Goal: Task Accomplishment & Management: Use online tool/utility

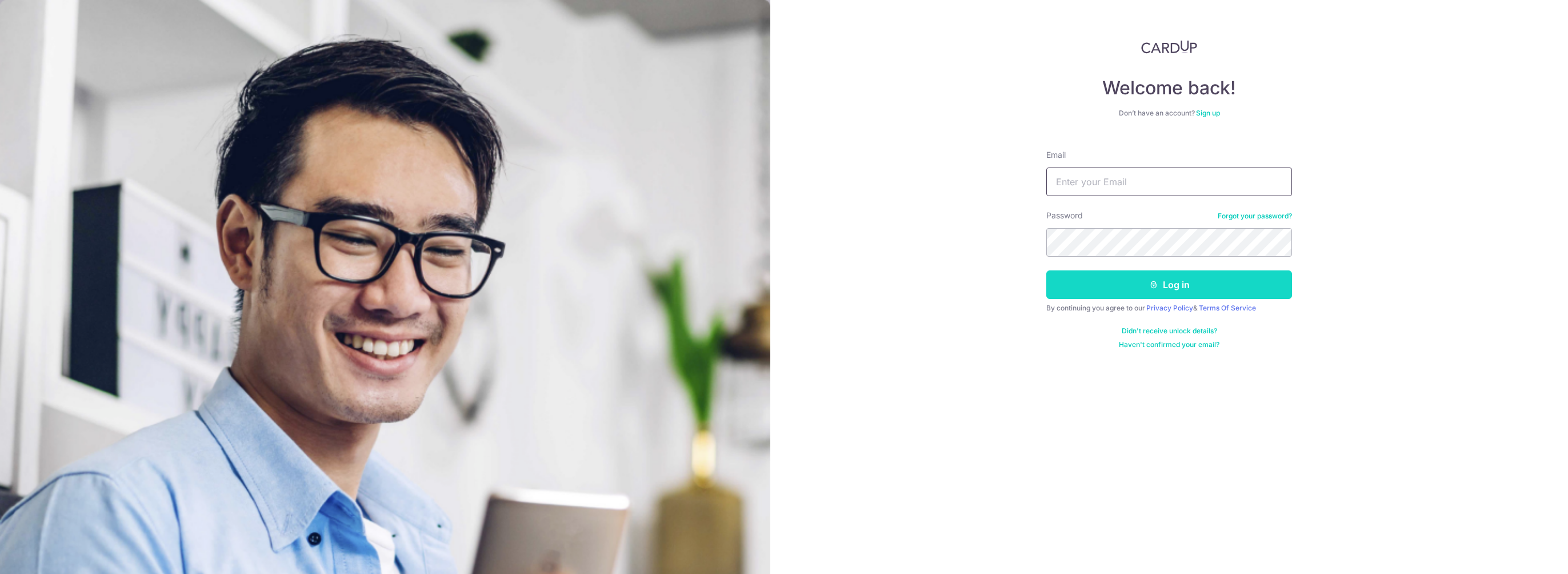
type input "[EMAIL_ADDRESS][DOMAIN_NAME]"
click at [1107, 275] on button "Log in" at bounding box center [1169, 284] width 246 height 29
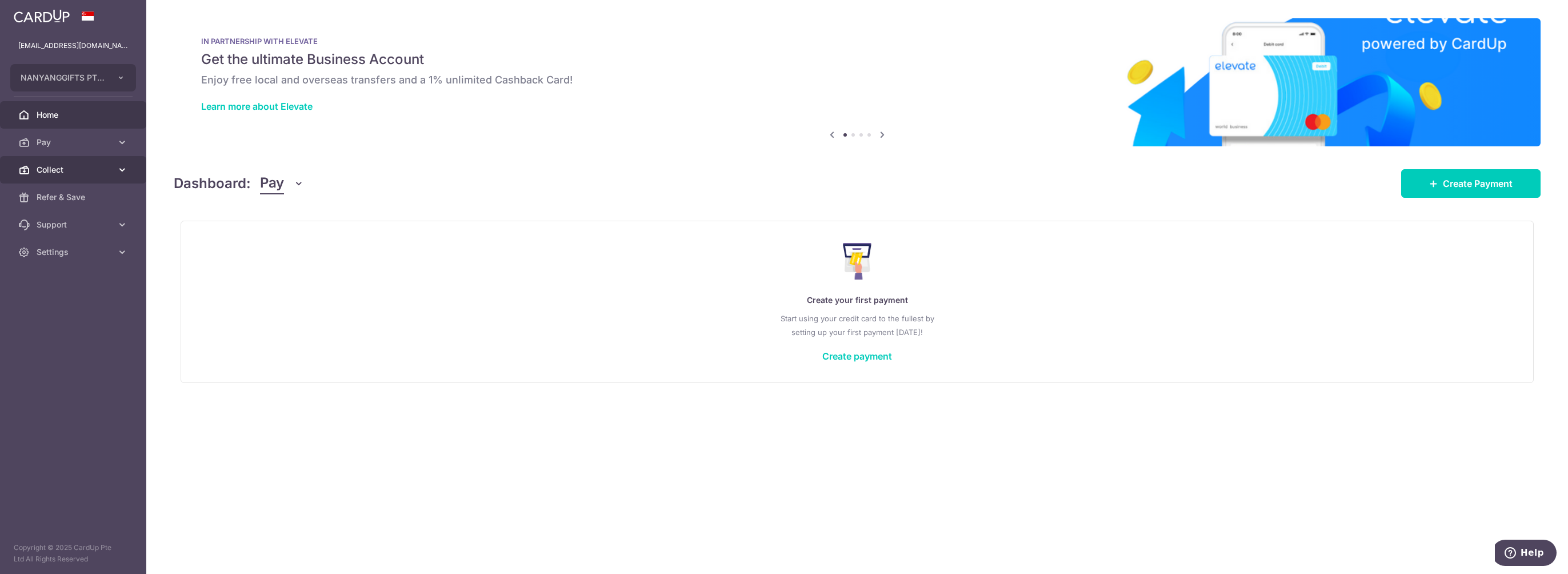
click at [114, 170] on link "Collect" at bounding box center [73, 169] width 146 height 27
click at [69, 240] on link "Payment Requests" at bounding box center [73, 251] width 146 height 27
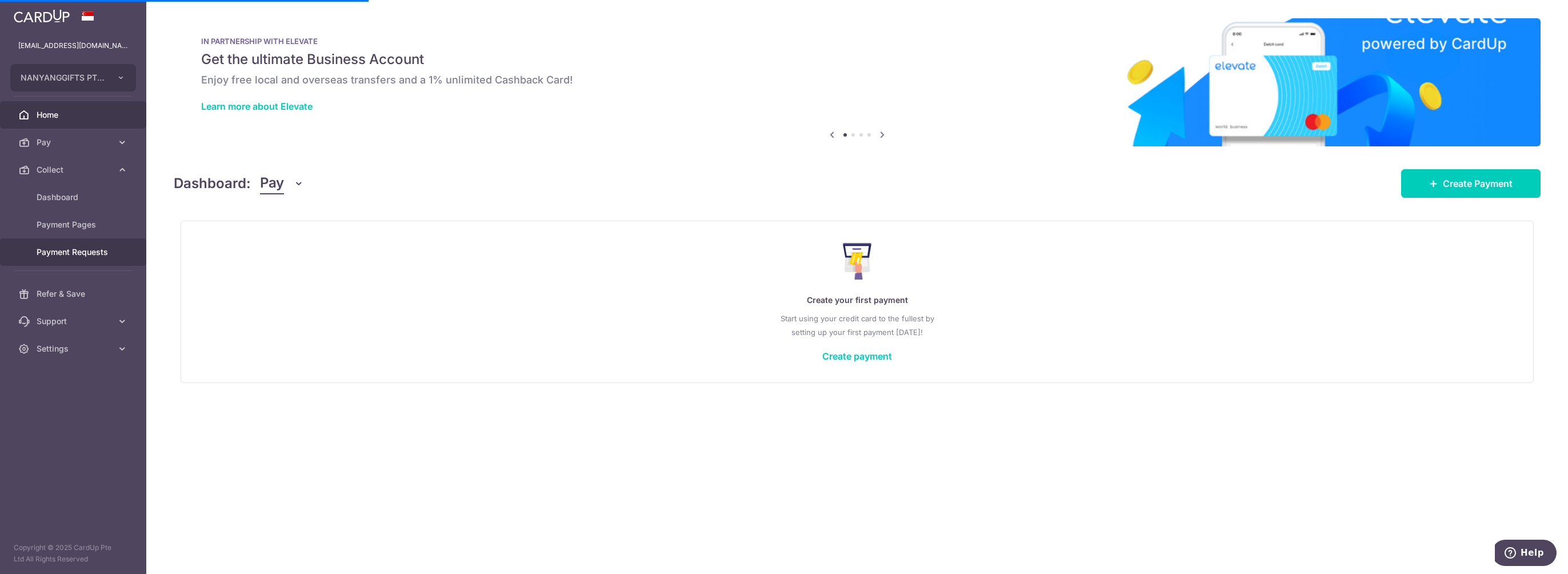
click at [69, 253] on span "Payment Requests" at bounding box center [74, 252] width 75 height 12
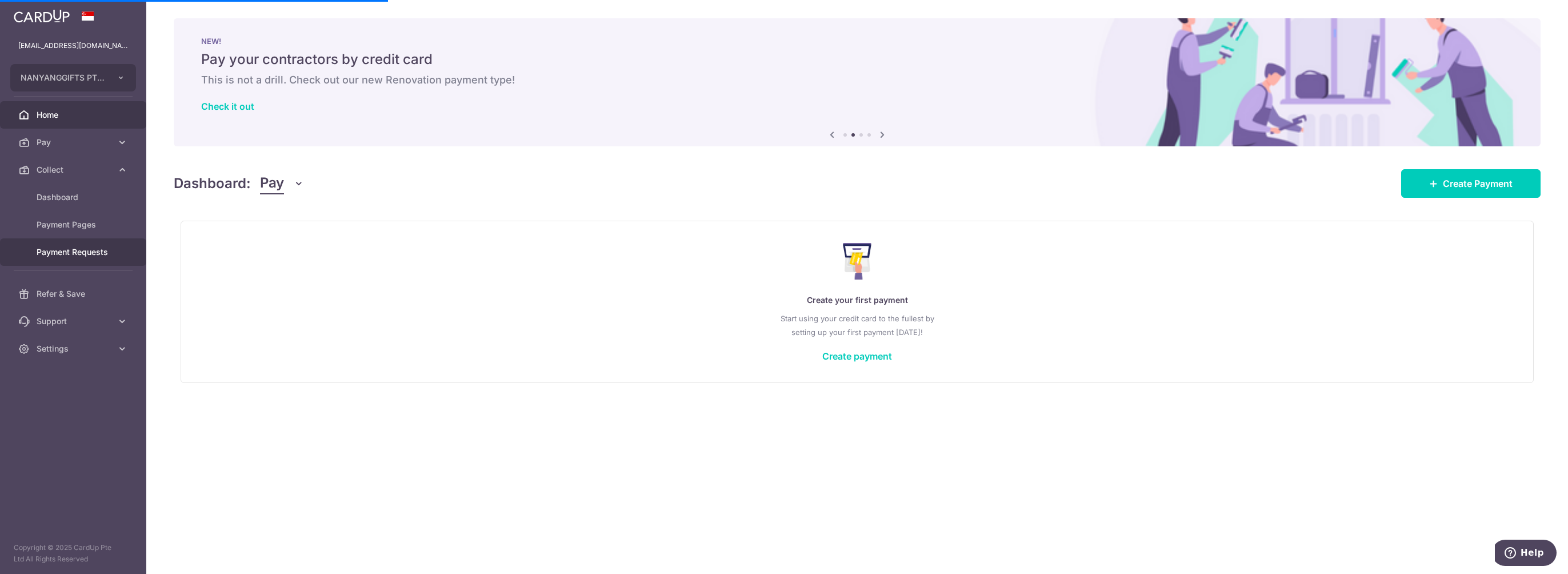
click at [60, 251] on span "Payment Requests" at bounding box center [74, 252] width 75 height 12
click at [295, 477] on div "× Pause Schedule Pause all future payments in this series Pause just this one p…" at bounding box center [857, 287] width 1422 height 574
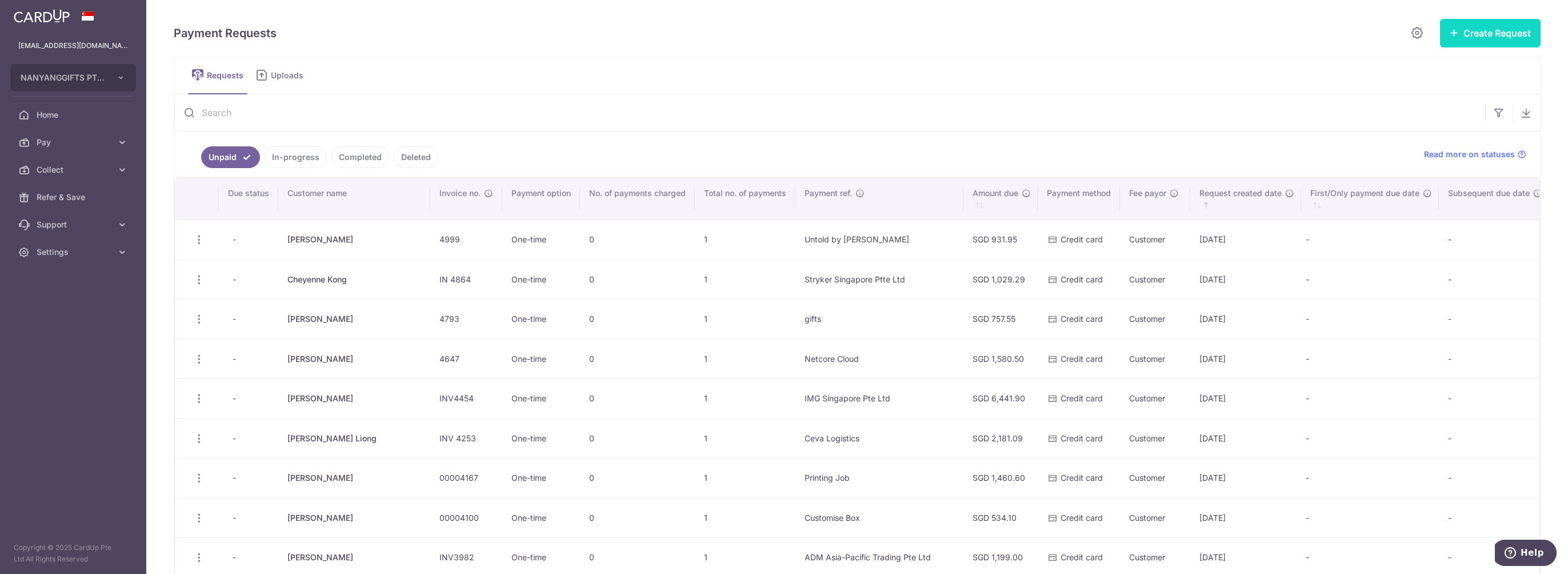
click at [1496, 40] on button "Create Request" at bounding box center [1490, 33] width 100 height 29
click at [1457, 67] on span "Single Request" at bounding box center [1472, 68] width 117 height 14
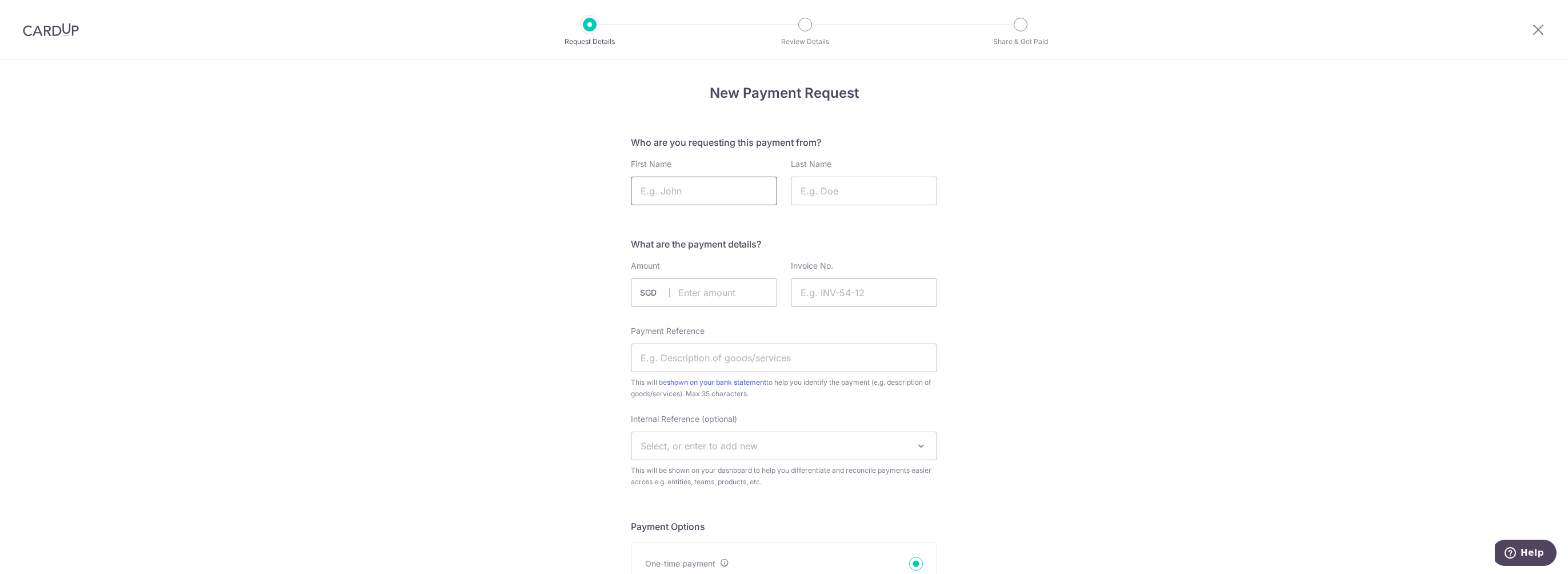
click at [733, 192] on input "First Name" at bounding box center [704, 191] width 146 height 29
type input "Lara"
type input "Walsh"
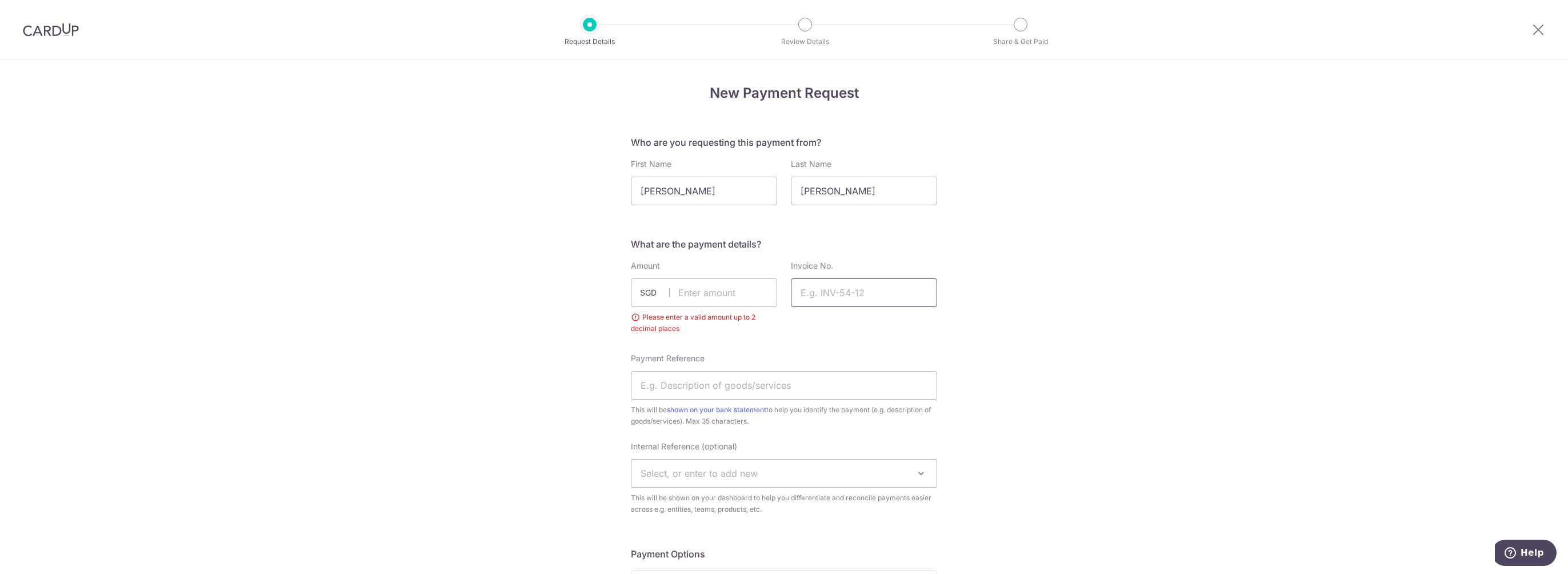
drag, startPoint x: 867, startPoint y: 291, endPoint x: 853, endPoint y: 300, distance: 16.6
click at [867, 291] on input "Invoice No." at bounding box center [864, 292] width 146 height 29
click at [704, 300] on input "text" at bounding box center [704, 292] width 146 height 29
type input "1253.50"
type input "1253"
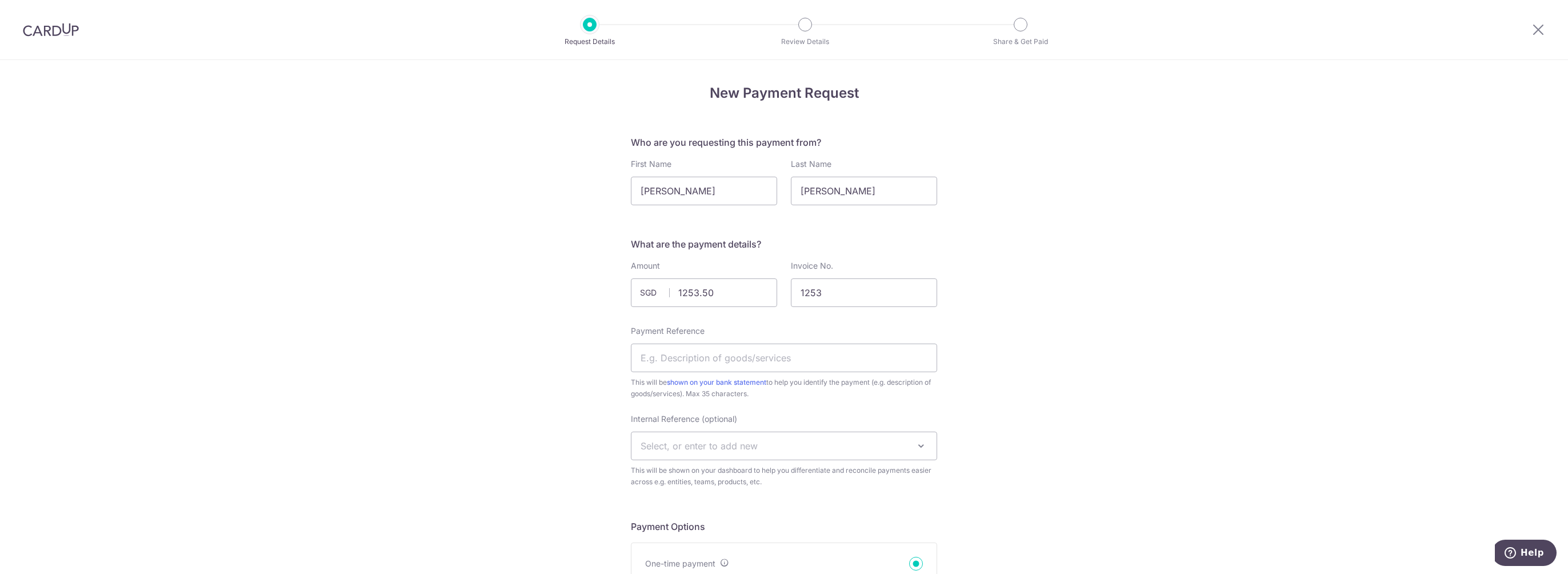
drag, startPoint x: 1175, startPoint y: 398, endPoint x: 1088, endPoint y: 373, distance: 90.5
click at [773, 363] on input "Payment Reference" at bounding box center [783, 357] width 306 height 29
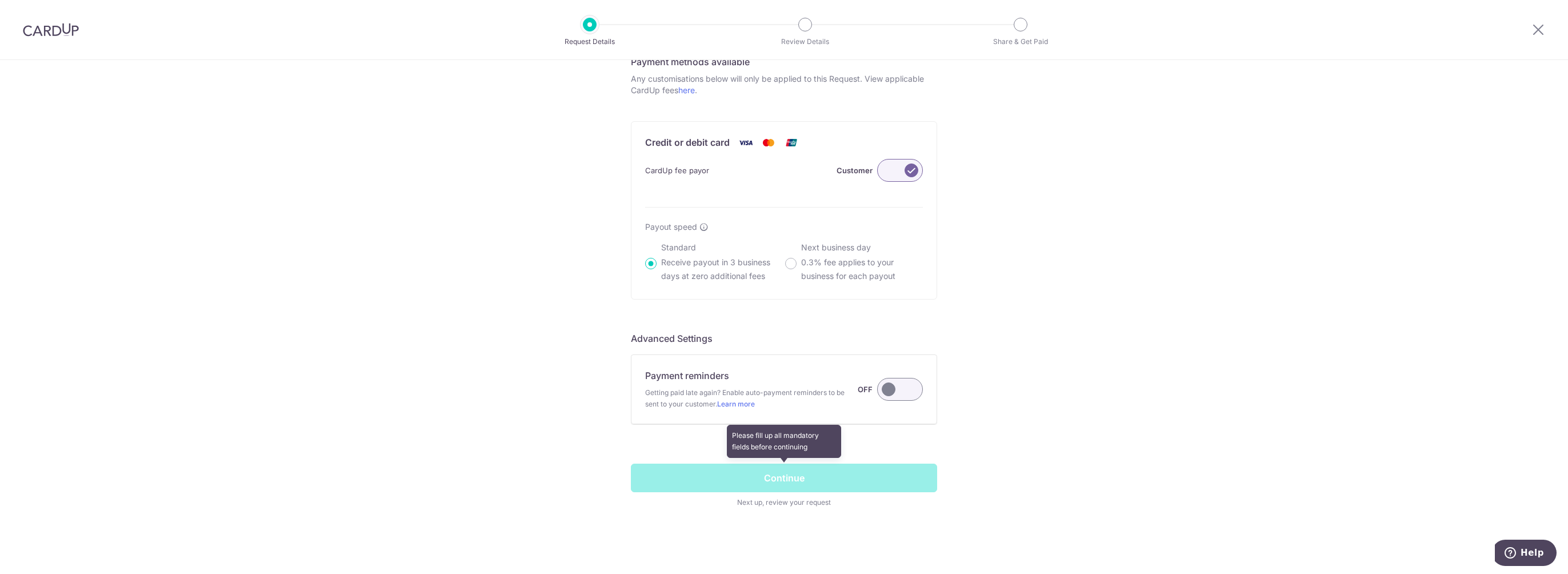
scroll to position [209, 0]
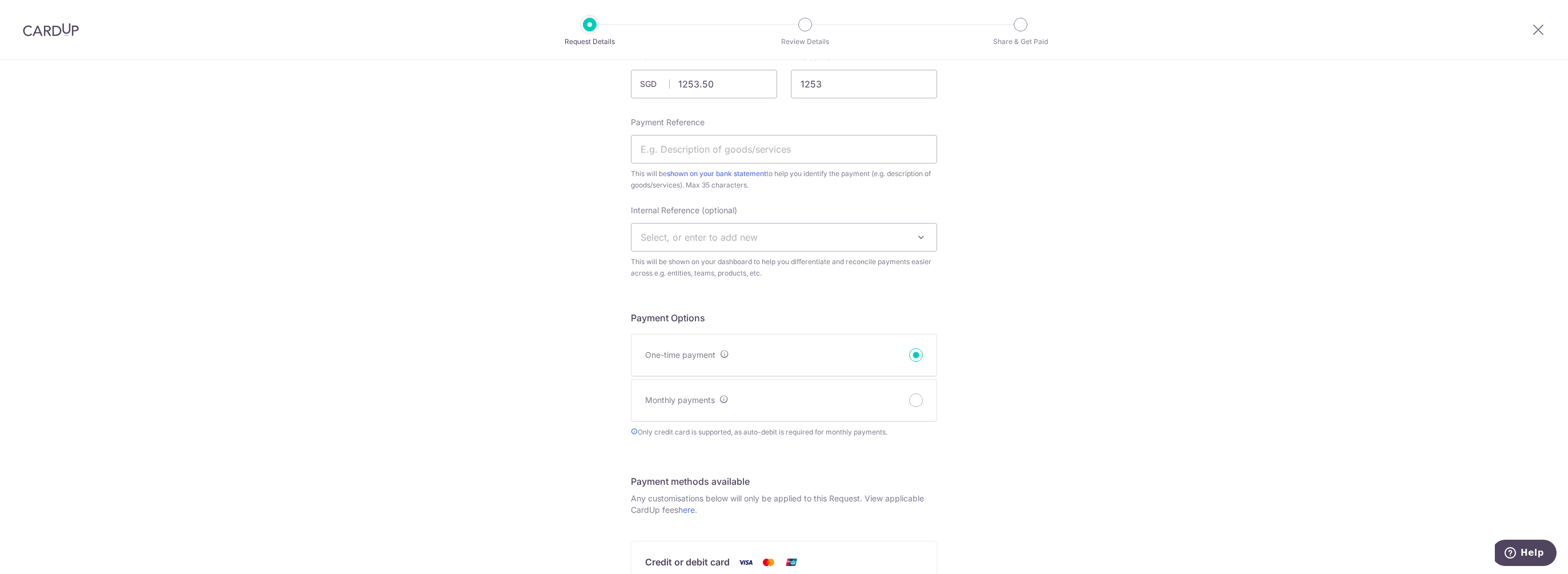
click at [782, 234] on span "Select, or enter to add new" at bounding box center [783, 237] width 305 height 27
click at [782, 235] on span "Select, or enter to add new" at bounding box center [783, 237] width 305 height 27
click at [729, 145] on input "Payment Reference" at bounding box center [783, 149] width 306 height 29
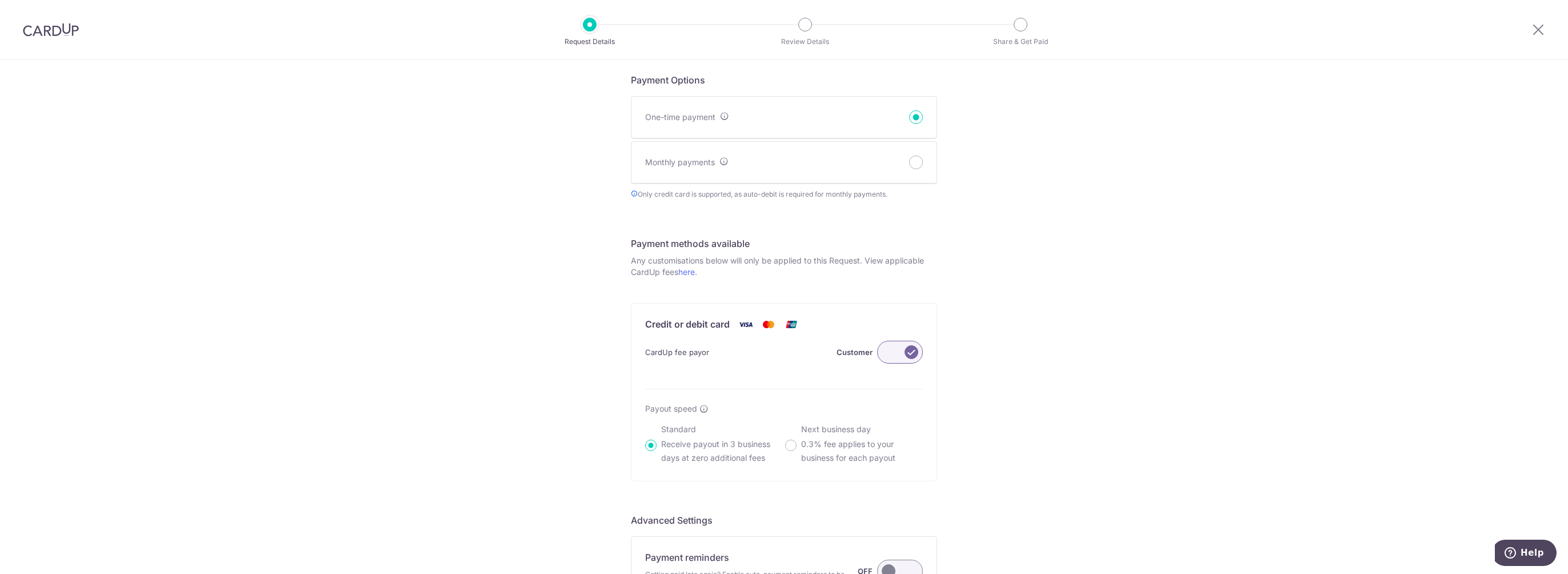
scroll to position [628, 0]
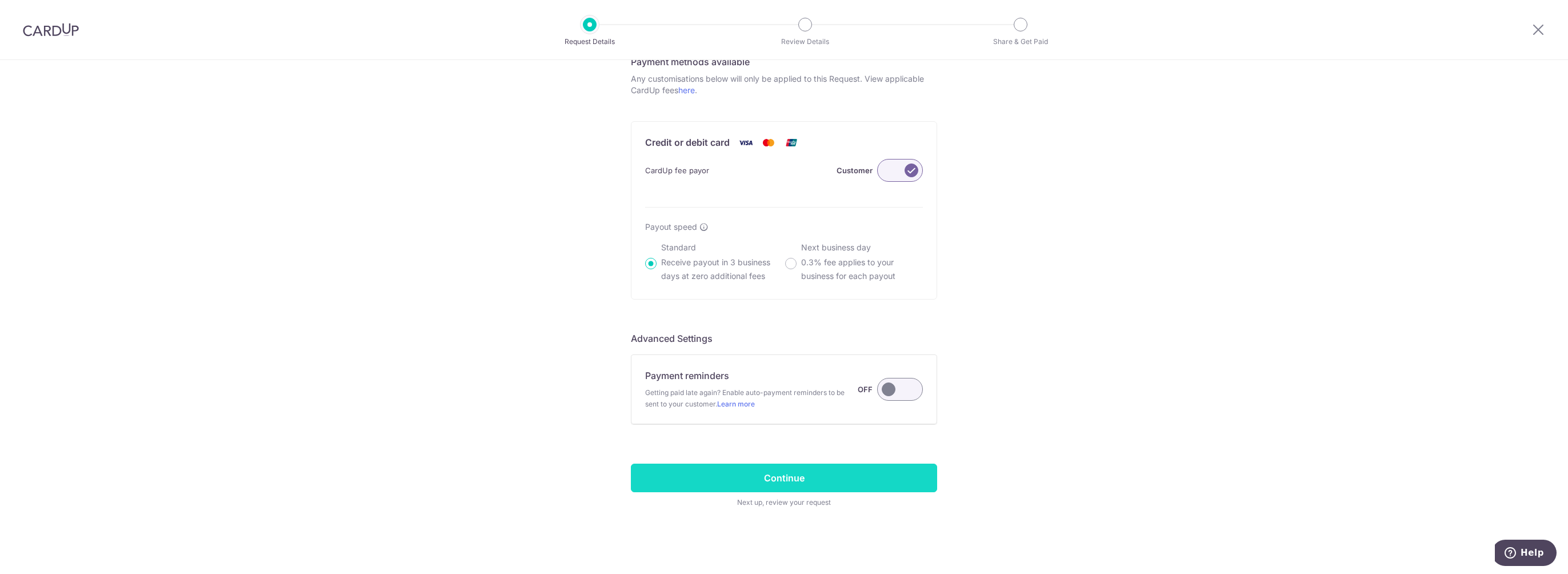
type input "Tote bags"
drag, startPoint x: 744, startPoint y: 468, endPoint x: 729, endPoint y: 483, distance: 21.2
click at [743, 468] on input "Continue" at bounding box center [783, 477] width 306 height 29
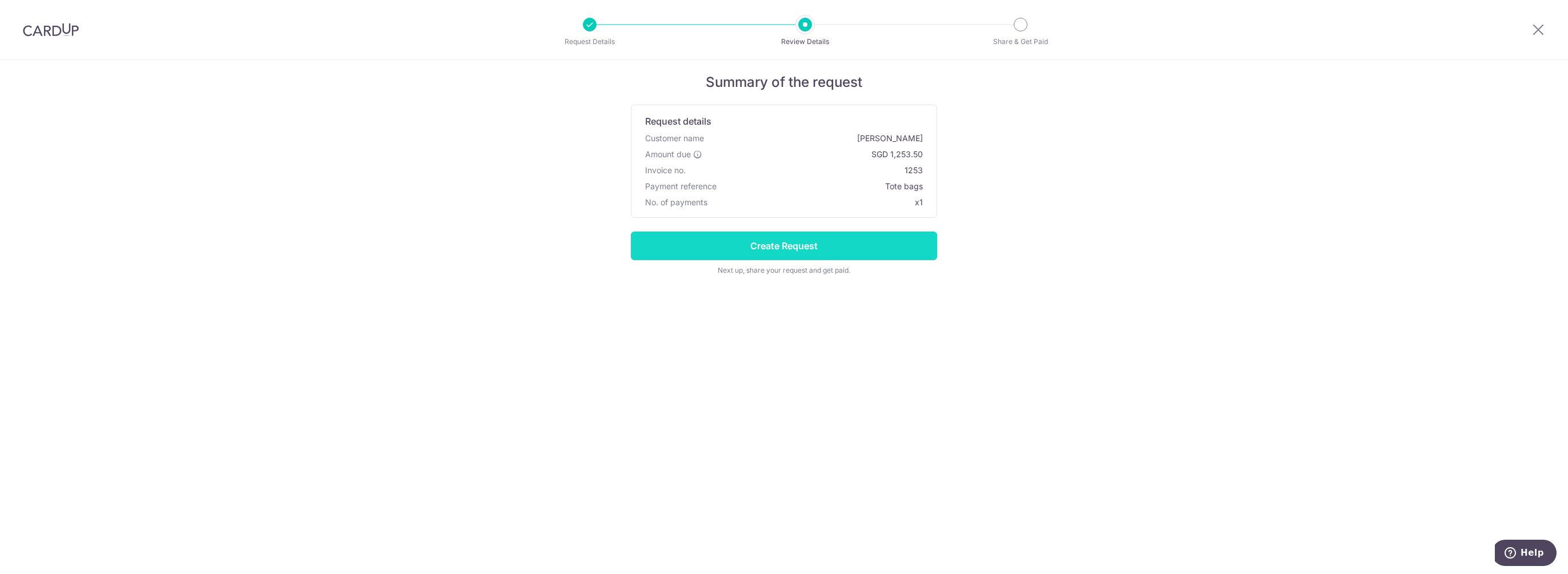
click at [779, 245] on input "Create Request" at bounding box center [783, 245] width 306 height 29
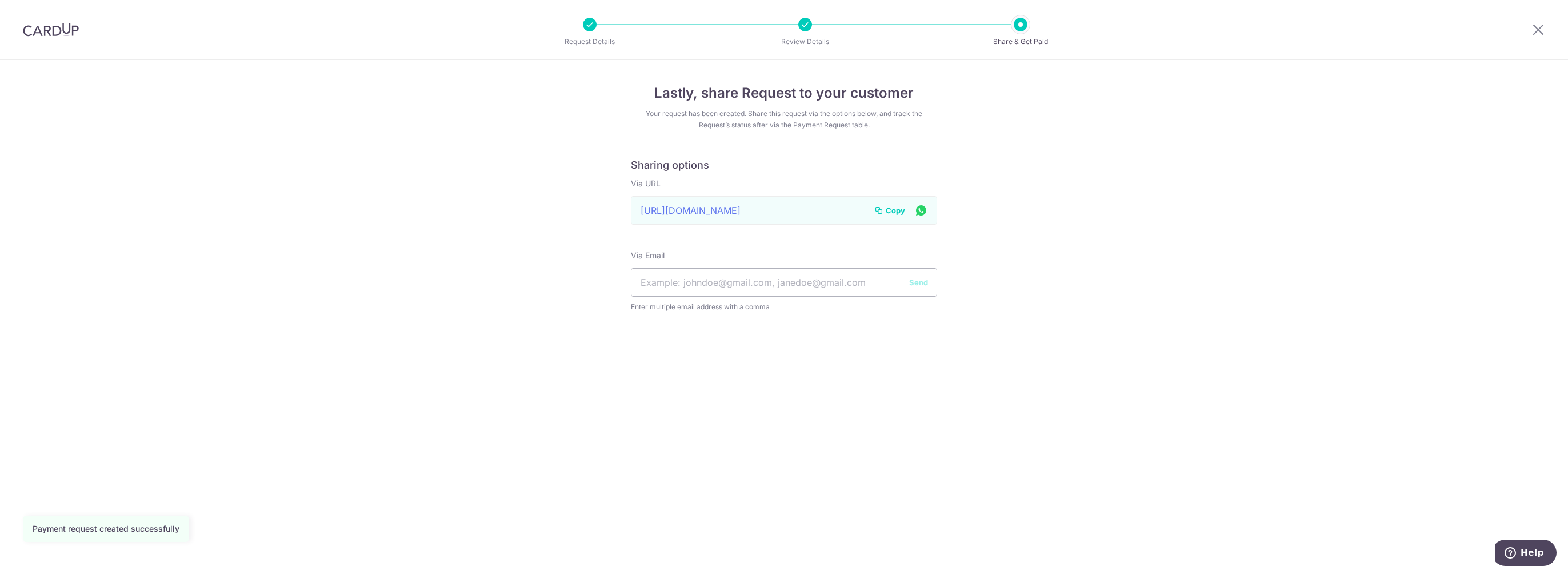
click at [891, 212] on span "Copy" at bounding box center [895, 210] width 19 height 12
drag, startPoint x: 251, startPoint y: 259, endPoint x: 336, endPoint y: 75, distance: 202.7
click at [251, 259] on div "Lastly, share Request to your customer Your request has been created. Share thi…" at bounding box center [784, 317] width 1568 height 514
